Goal: Transaction & Acquisition: Purchase product/service

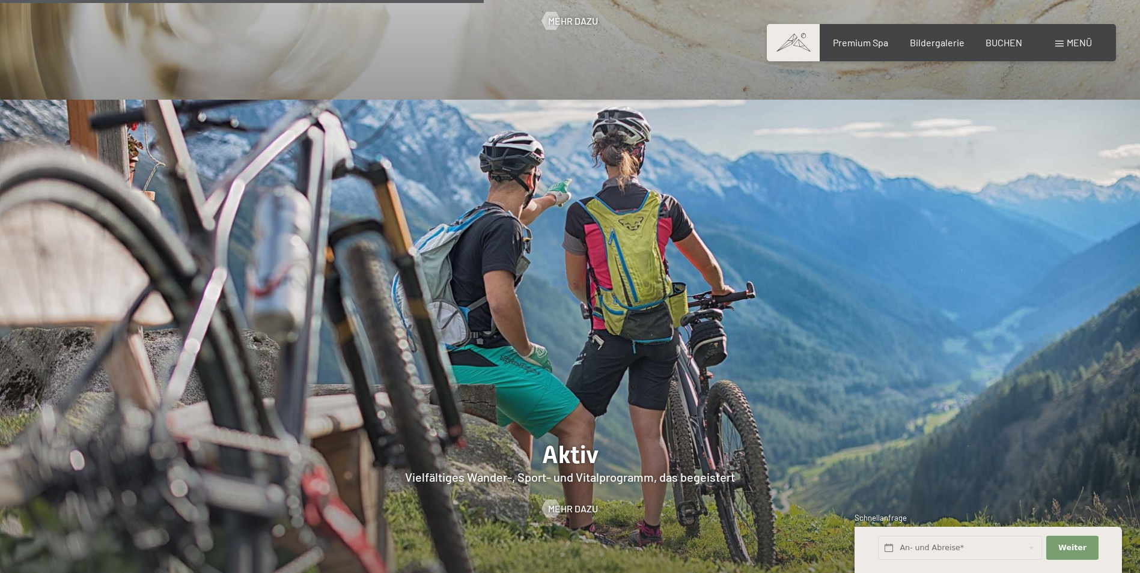
scroll to position [2523, 0]
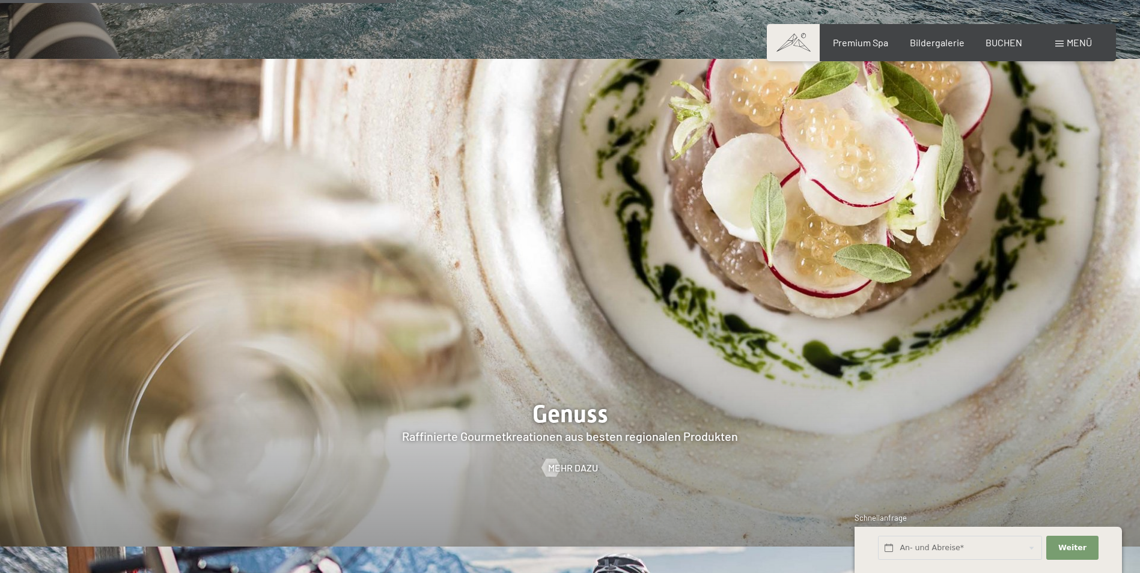
click at [1069, 36] on div "Menü" at bounding box center [1073, 42] width 37 height 13
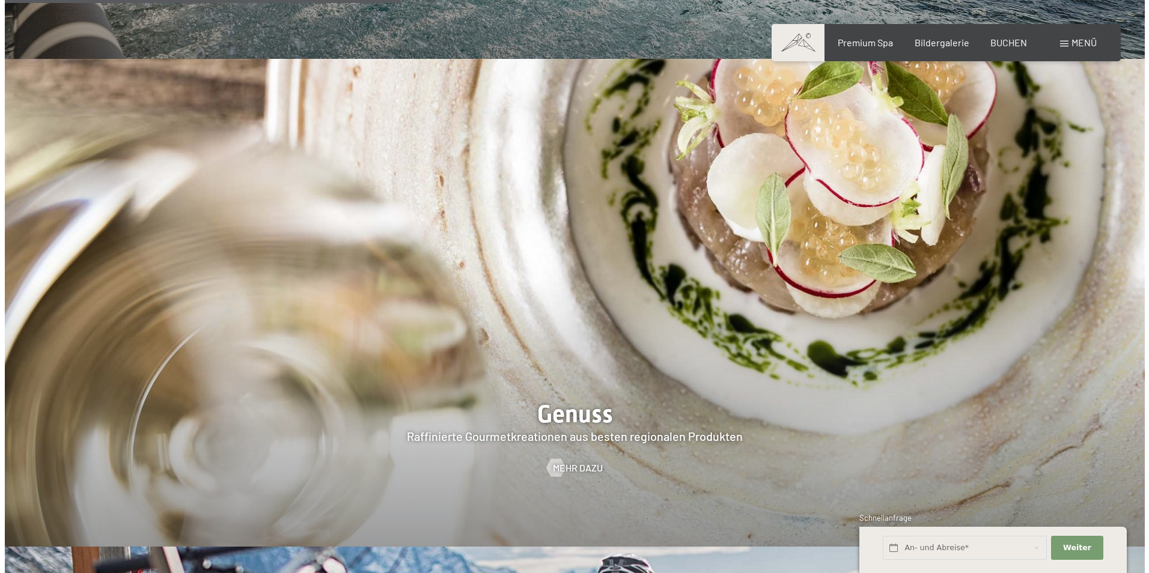
scroll to position [2107, 0]
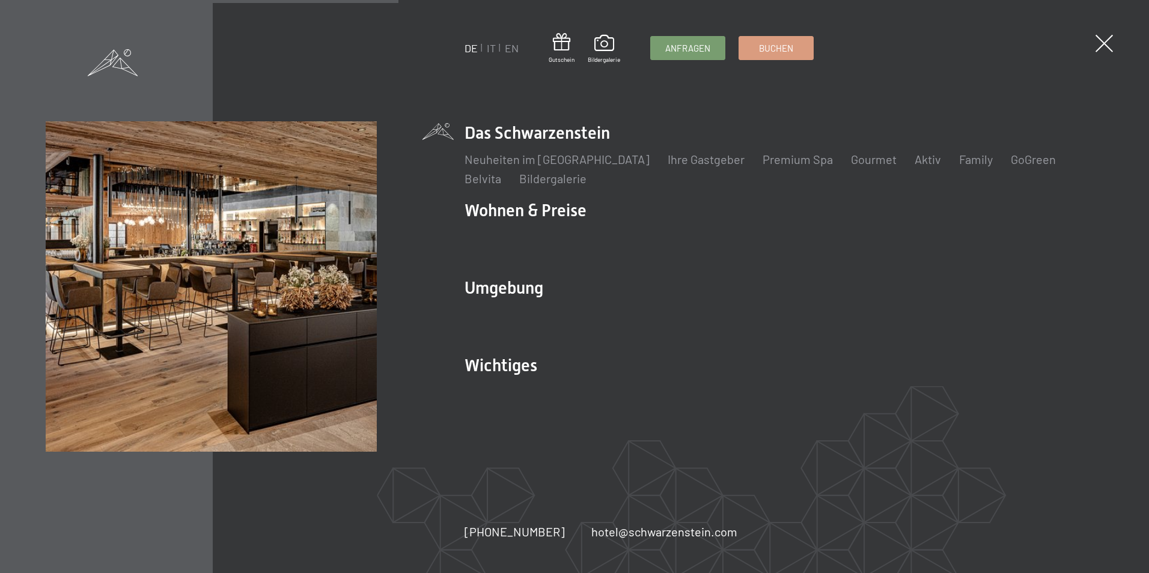
click at [1089, 46] on div "DE IT EN Gutschein Bildergalerie Anfragen Buchen DE IT EN Das Schwarzenstein Ne…" at bounding box center [574, 286] width 1149 height 573
click at [1095, 40] on span at bounding box center [1104, 43] width 25 height 25
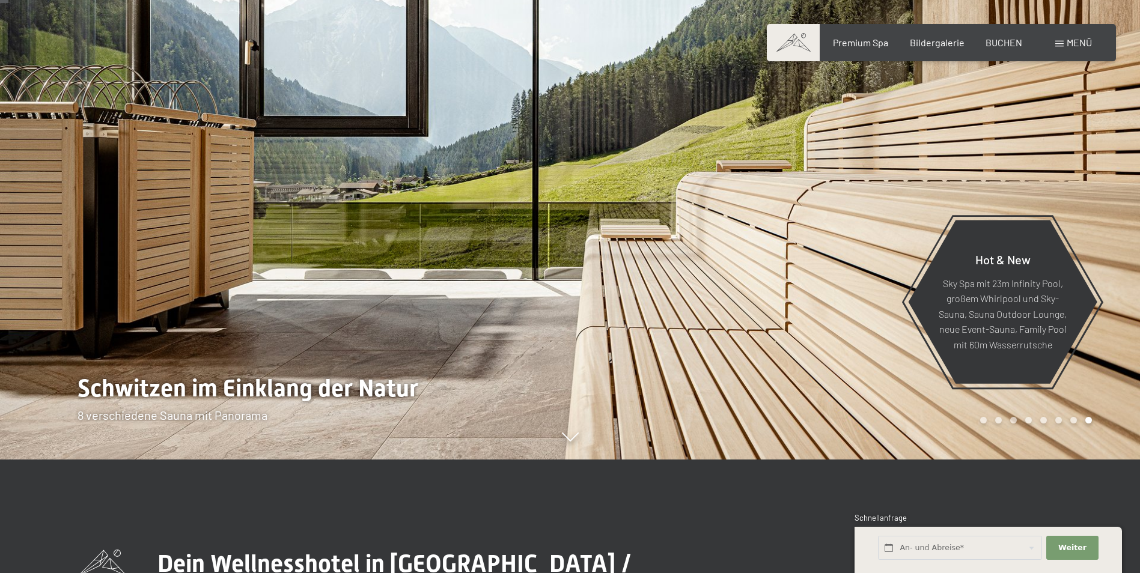
scroll to position [0, 0]
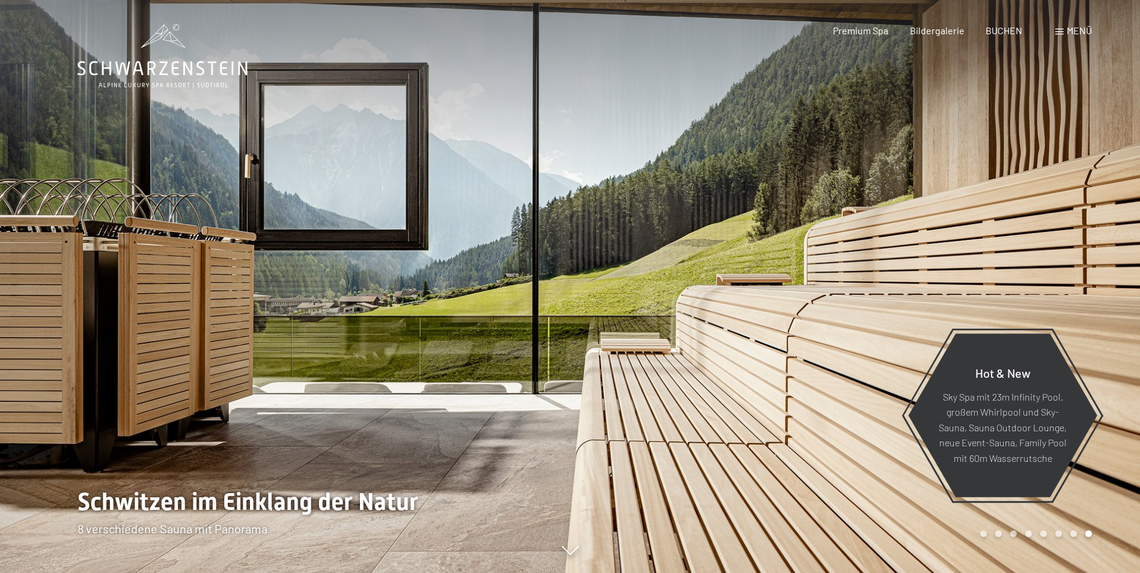
click at [260, 121] on div at bounding box center [285, 286] width 570 height 573
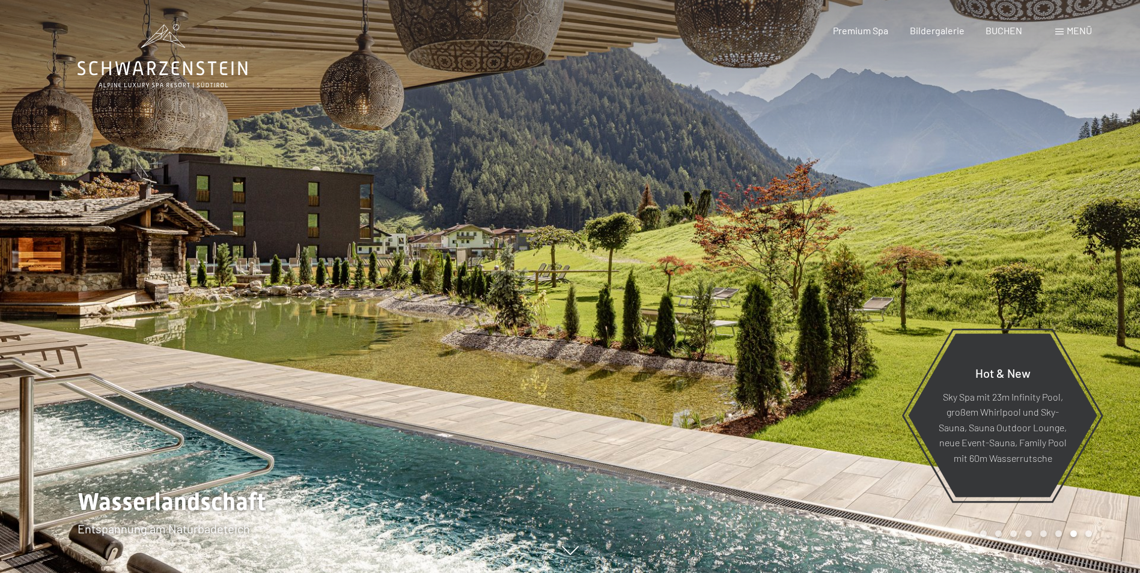
click at [1041, 209] on div at bounding box center [855, 286] width 570 height 573
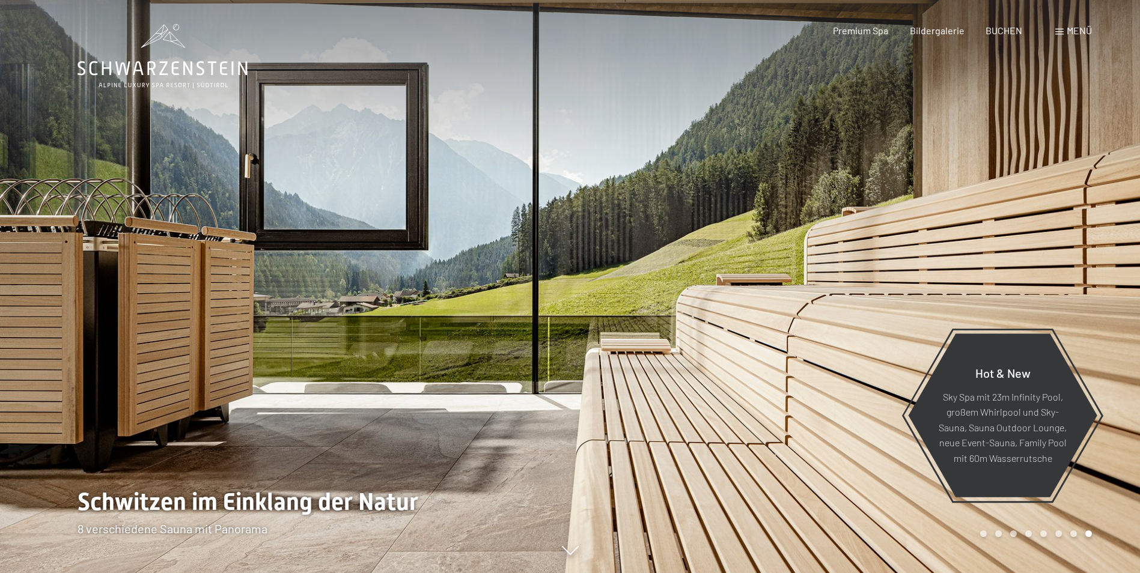
click at [1038, 212] on div at bounding box center [855, 286] width 570 height 573
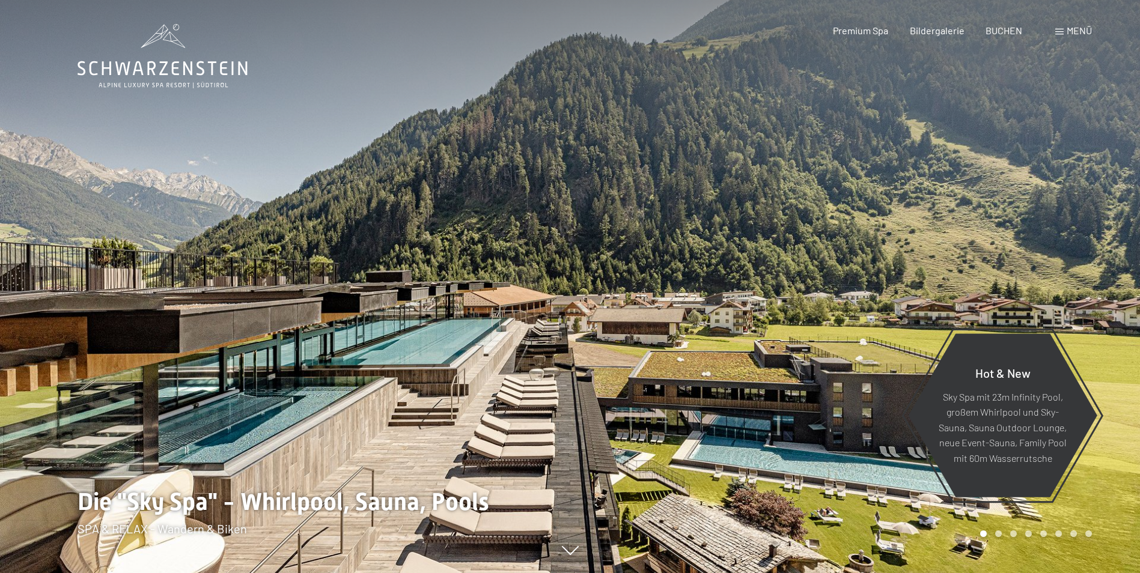
click at [204, 88] on icon at bounding box center [163, 56] width 170 height 64
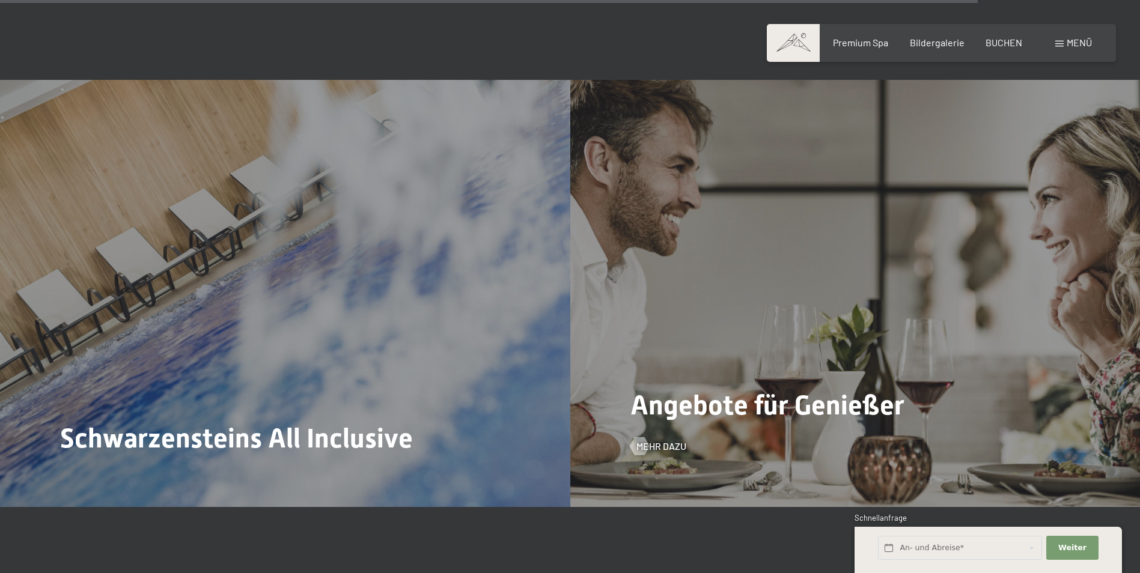
scroll to position [5085, 0]
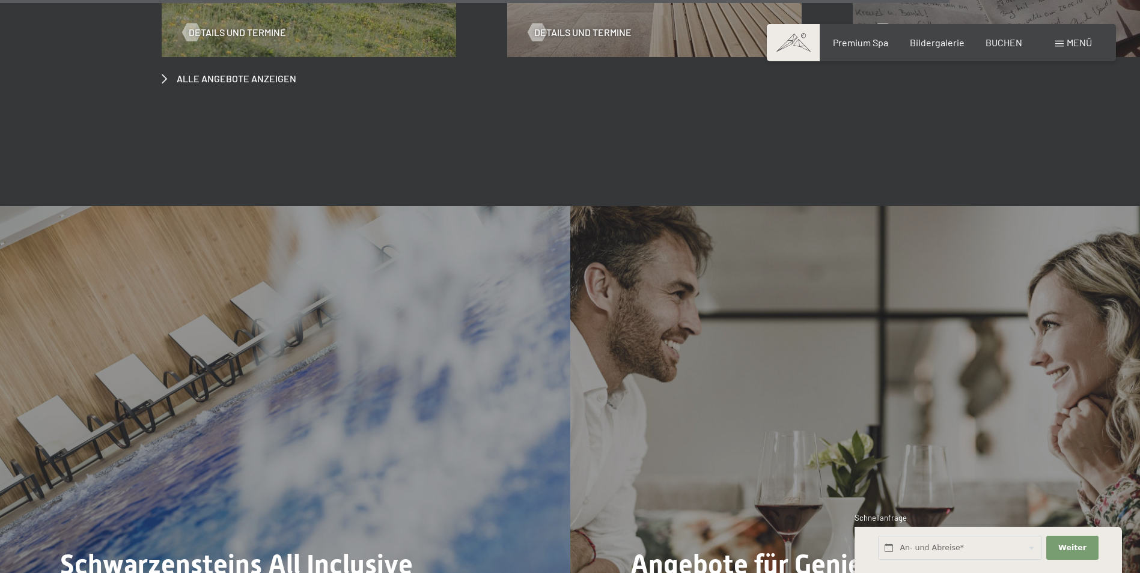
click at [1068, 41] on span "Menü" at bounding box center [1078, 42] width 25 height 11
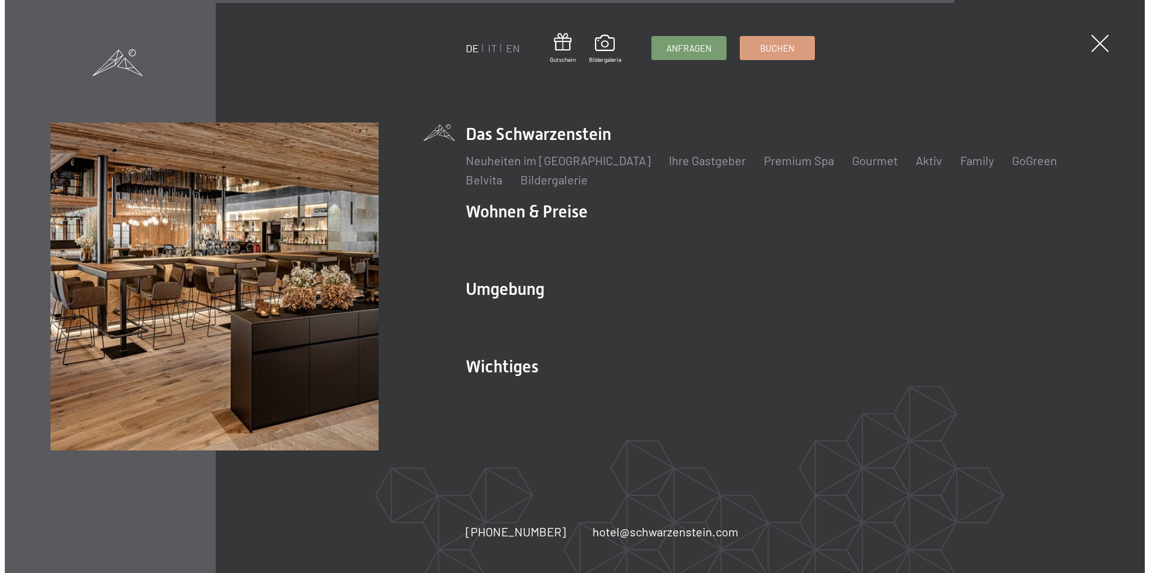
scroll to position [5108, 0]
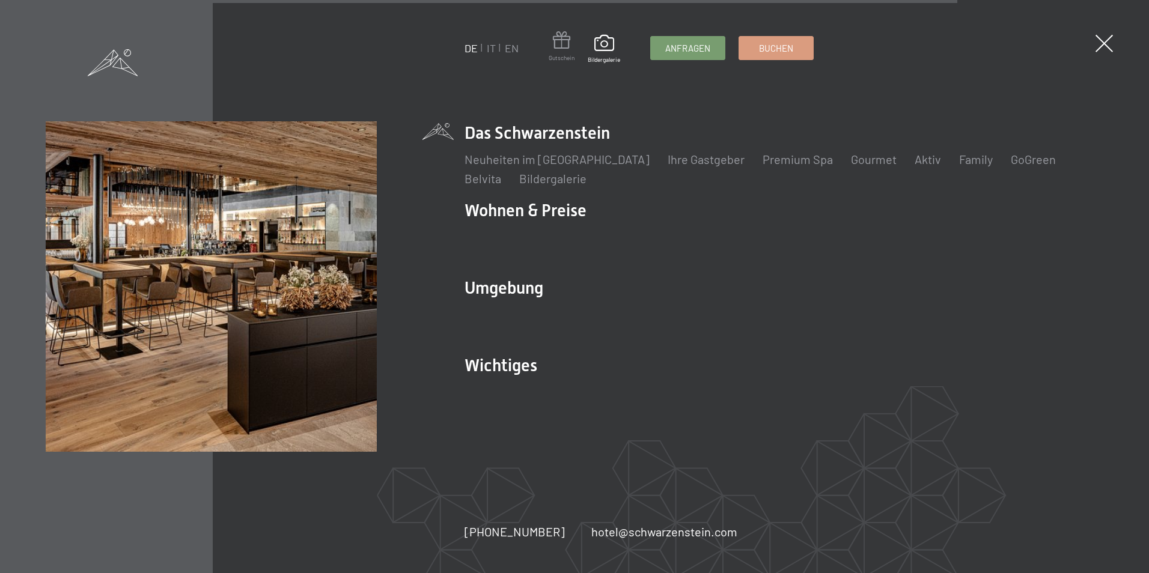
click at [565, 61] on span "Gutschein" at bounding box center [562, 57] width 26 height 8
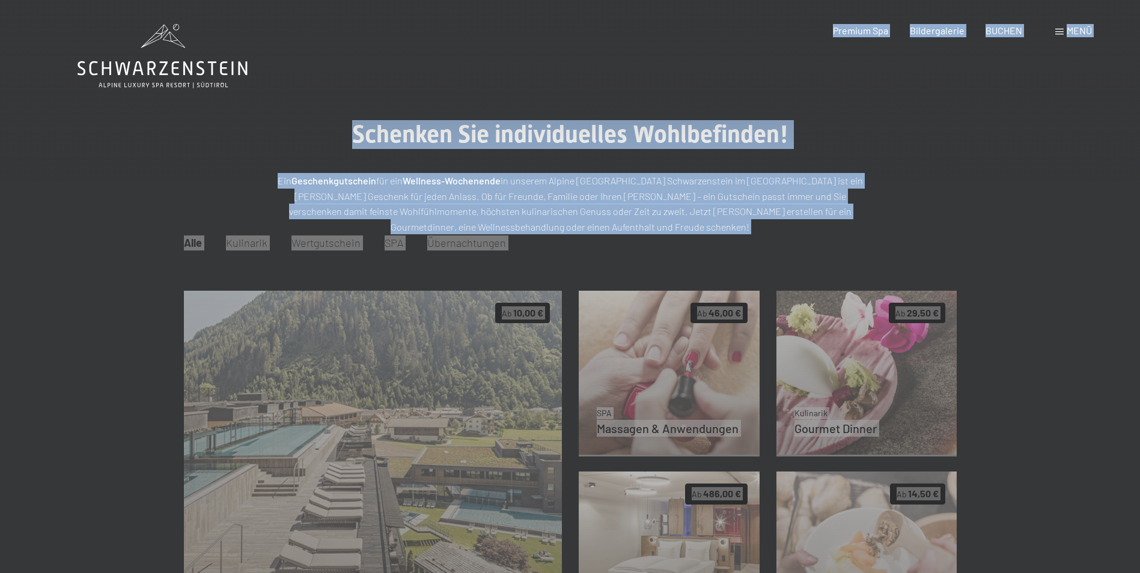
drag, startPoint x: 550, startPoint y: 487, endPoint x: 164, endPoint y: 54, distance: 580.0
click at [440, 105] on main "Schenken Sie individuelles Wohlbefinden! Ein Geschenkgutschein für ein Wellness…" at bounding box center [570, 365] width 1140 height 731
